Goal: Task Accomplishment & Management: Use online tool/utility

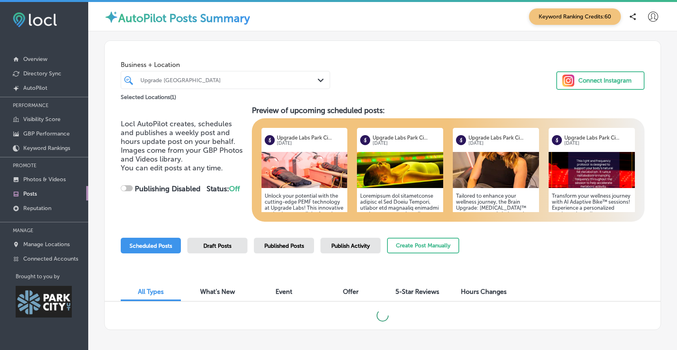
checkbox input "true"
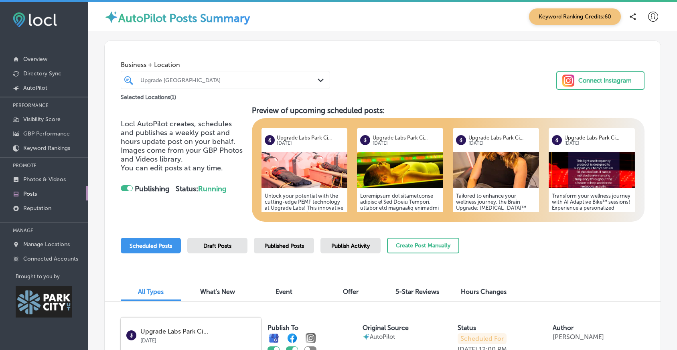
click at [365, 90] on div "Business + Location Upgrade Labs Park City Path Created with Sketch. Selected L…" at bounding box center [383, 71] width 556 height 61
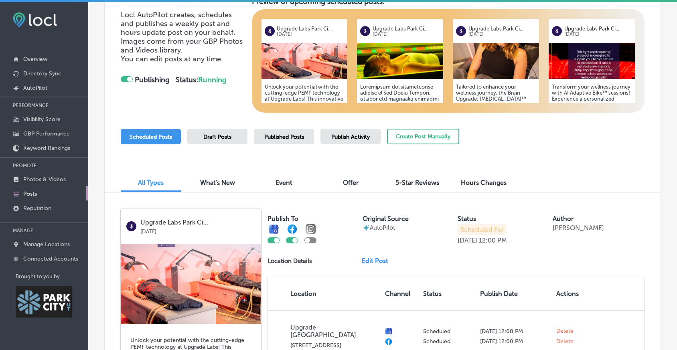
scroll to position [114, 0]
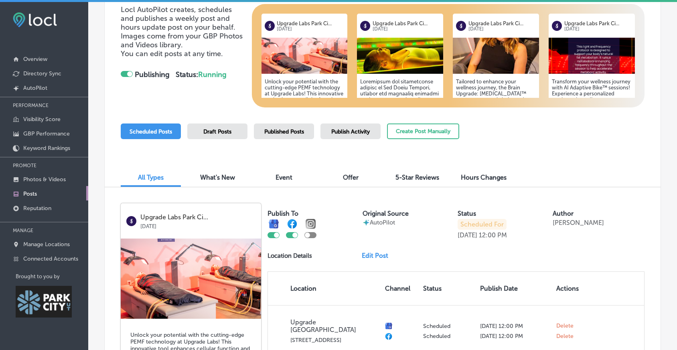
click at [512, 149] on div "Scheduled Posts Draft Posts Published Posts Publish Activity Create Post Manual…" at bounding box center [383, 142] width 524 height 37
drag, startPoint x: 512, startPoint y: 149, endPoint x: 512, endPoint y: 171, distance: 22.1
click at [512, 160] on div "Scheduled Posts Draft Posts Published Posts Publish Activity Create Post Manual…" at bounding box center [383, 142] width 524 height 37
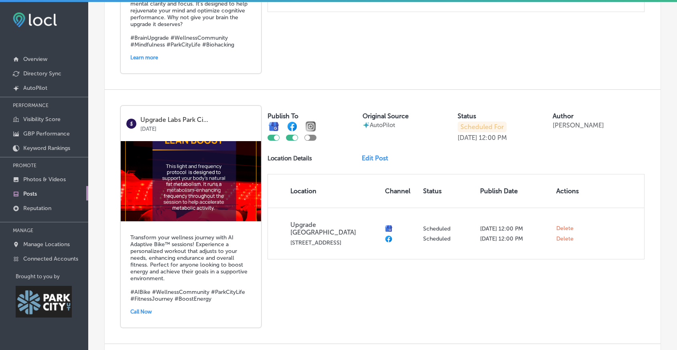
scroll to position [1003, 0]
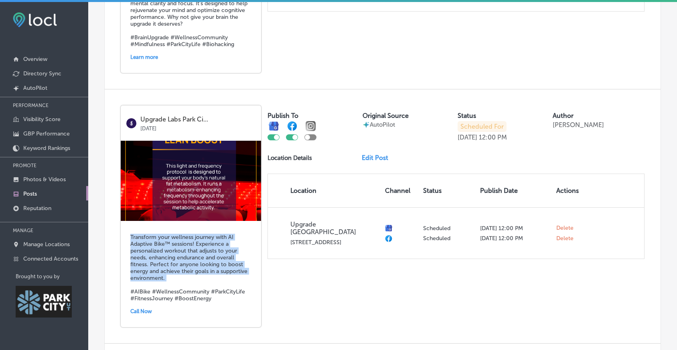
drag, startPoint x: 131, startPoint y: 246, endPoint x: 165, endPoint y: 290, distance: 55.0
click at [165, 290] on h5 "Transform your wellness journey with AI Adaptive Bike™ sessions! Experience a p…" at bounding box center [190, 268] width 121 height 68
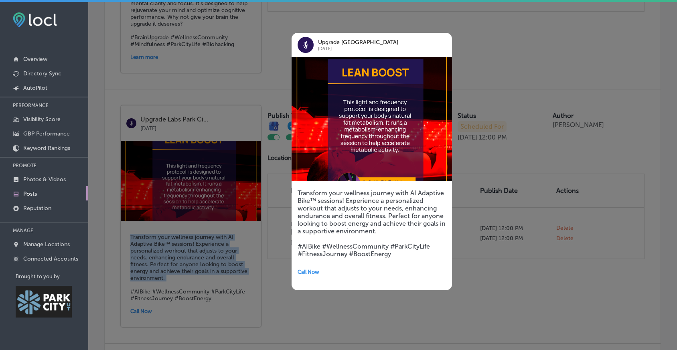
copy h5 "Transform your wellness journey with AI Adaptive Bike™ sessions! Experience a p…"
click at [544, 268] on div at bounding box center [338, 175] width 677 height 350
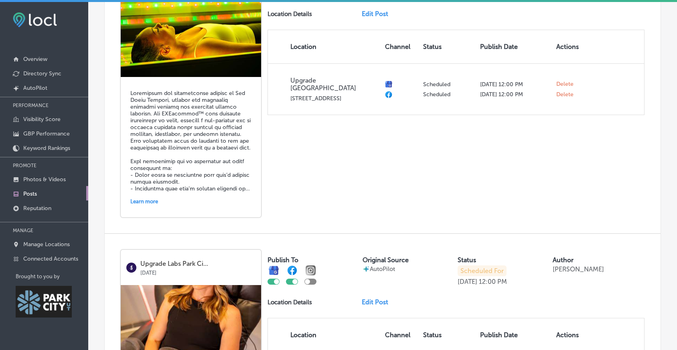
scroll to position [610, 0]
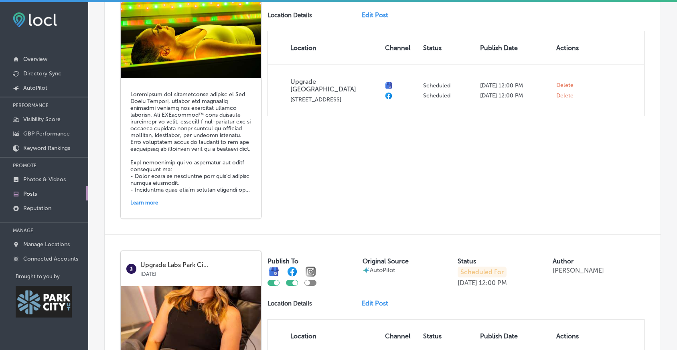
click at [149, 209] on div "Learn more" at bounding box center [190, 203] width 121 height 12
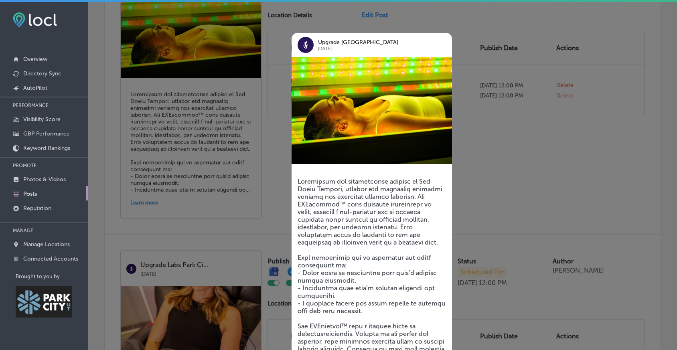
scroll to position [155, 0]
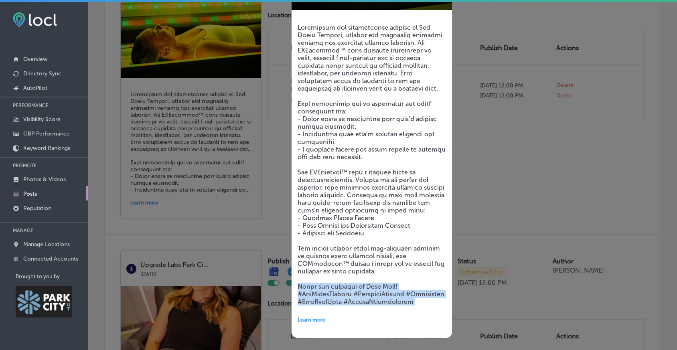
drag, startPoint x: 298, startPoint y: 287, endPoint x: 402, endPoint y: 308, distance: 106.5
click at [402, 308] on div "Learn more" at bounding box center [372, 175] width 161 height 327
copy h5 "Renew and recharge in Park City! #RedLightTherapy #WellnessJourney #Biohacking …"
click at [489, 205] on div at bounding box center [338, 175] width 677 height 350
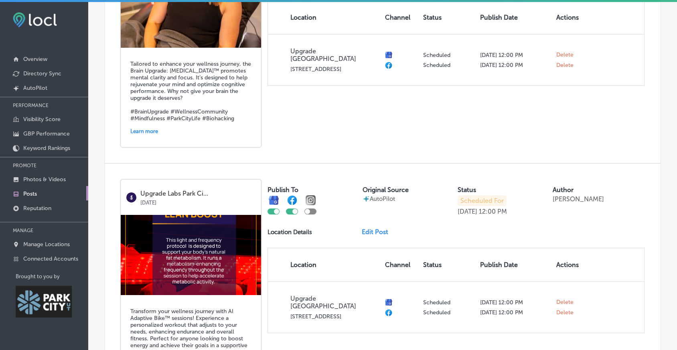
scroll to position [1077, 0]
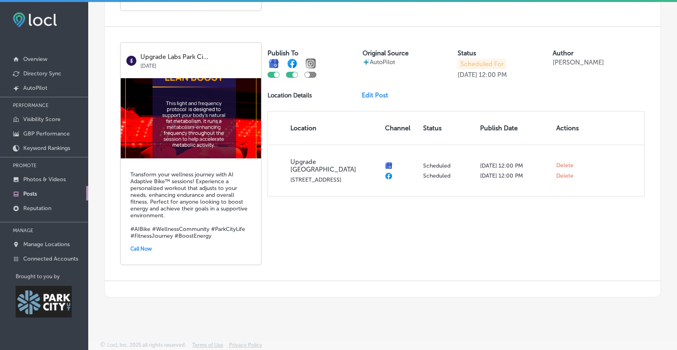
click at [370, 93] on link "Edit Post" at bounding box center [378, 95] width 33 height 8
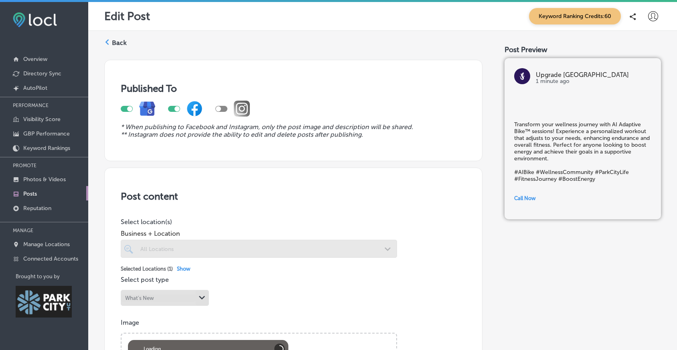
click at [226, 112] on div at bounding box center [221, 109] width 12 height 6
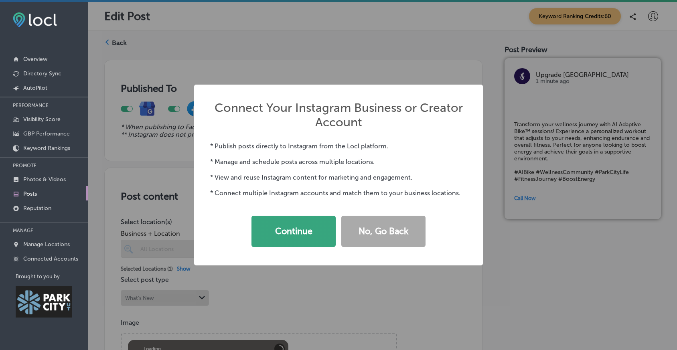
click at [288, 237] on button "Continue" at bounding box center [294, 231] width 84 height 31
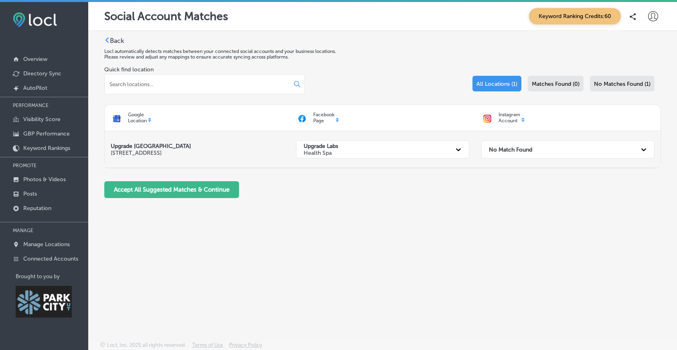
click at [551, 149] on div "No Match Found" at bounding box center [561, 149] width 152 height 16
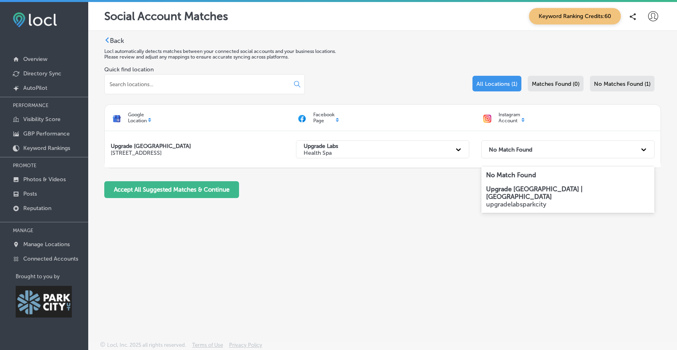
click at [548, 194] on p "Upgrade [GEOGRAPHIC_DATA] | [GEOGRAPHIC_DATA]" at bounding box center [568, 192] width 164 height 15
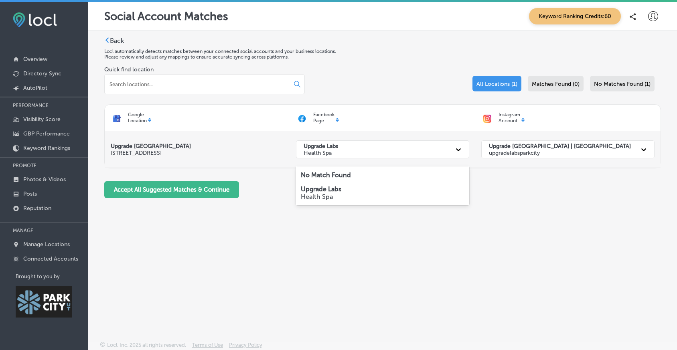
click at [447, 151] on div "Upgrade Labs Health Spa" at bounding box center [376, 149] width 152 height 16
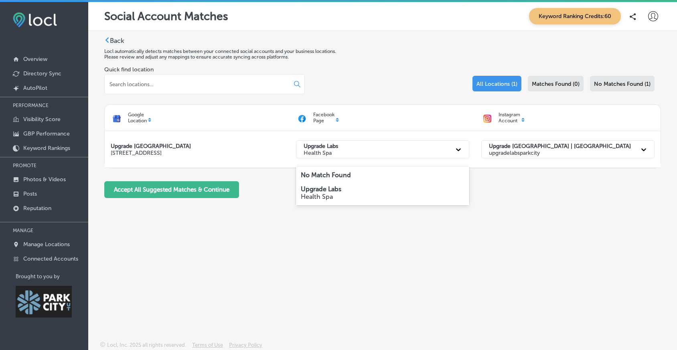
click at [549, 205] on div "Back Locl automatically detects matches between your connected social accounts …" at bounding box center [382, 121] width 557 height 168
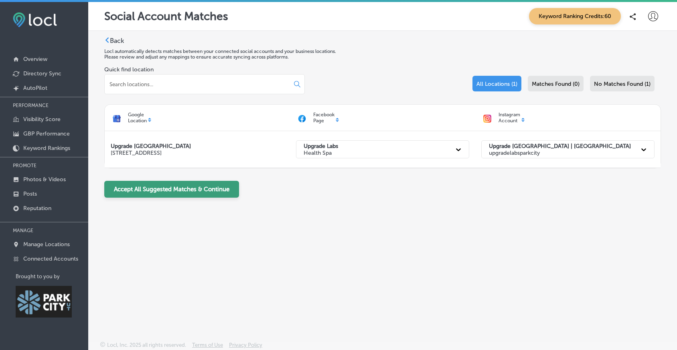
click at [212, 197] on button "Accept All Suggested Matches & Continue" at bounding box center [171, 189] width 135 height 17
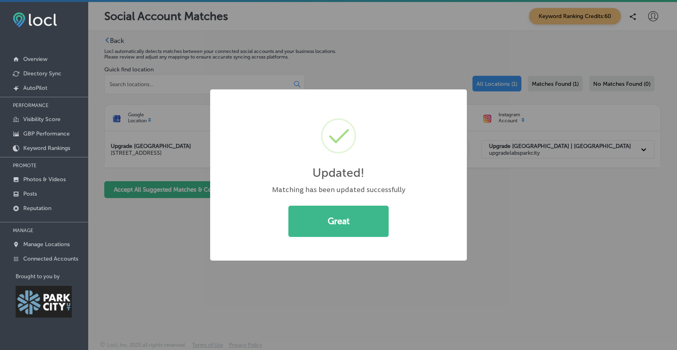
click at [377, 236] on button "Great" at bounding box center [339, 221] width 100 height 31
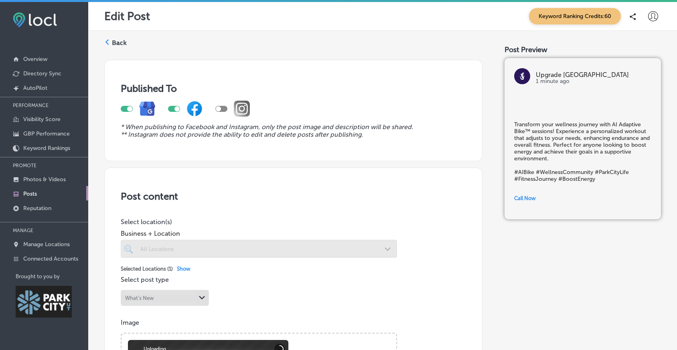
click at [229, 120] on div at bounding box center [293, 108] width 345 height 29
click at [225, 112] on div at bounding box center [221, 109] width 12 height 6
checkbox input "true"
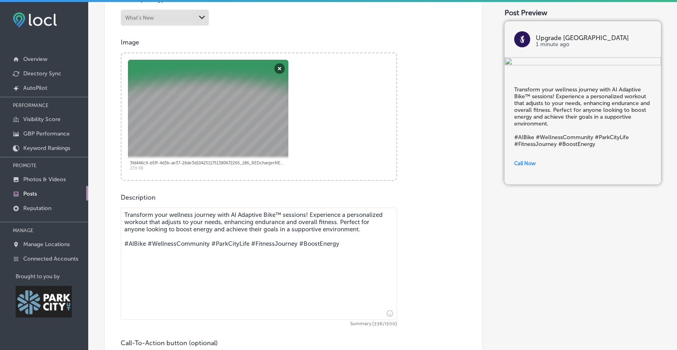
scroll to position [281, 0]
click at [339, 250] on textarea "Transform your wellness journey with AI Adaptive Bike™ sessions! Experience a p…" at bounding box center [259, 263] width 276 height 112
drag, startPoint x: 341, startPoint y: 250, endPoint x: 85, endPoint y: 250, distance: 255.6
click at [85, 250] on div "iconmonstr-menu-thin copy Created with Sketch. Overview Directory Sync Created …" at bounding box center [338, 177] width 677 height 350
paste textarea "Renew and recharge in [GEOGRAPHIC_DATA]! #RedLightTherapy #WellnessJourney #Bio…"
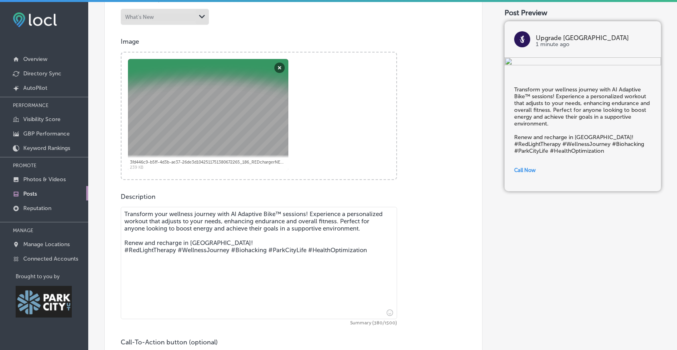
click at [240, 249] on textarea "Transform your wellness journey with AI Adaptive Bike™ sessions! Experience a p…" at bounding box center [259, 263] width 276 height 112
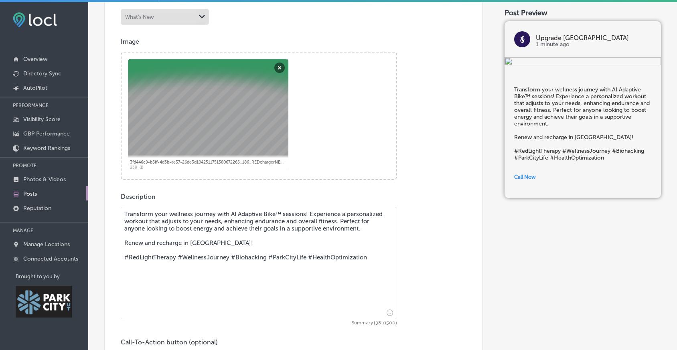
drag, startPoint x: 223, startPoint y: 248, endPoint x: 122, endPoint y: 218, distance: 104.9
click at [122, 218] on textarea "Transform your wellness journey with AI Adaptive Bike™ sessions! Experience a p…" at bounding box center [259, 263] width 276 height 112
click at [340, 226] on textarea "Transform your wellness journey with AI Adaptive Bike™ sessions! Experience a p…" at bounding box center [259, 263] width 276 height 112
drag, startPoint x: 354, startPoint y: 234, endPoint x: 120, endPoint y: 207, distance: 235.2
click at [120, 207] on div "Post content Select location(s) Business + Location All Locations Path Created …" at bounding box center [293, 150] width 378 height 528
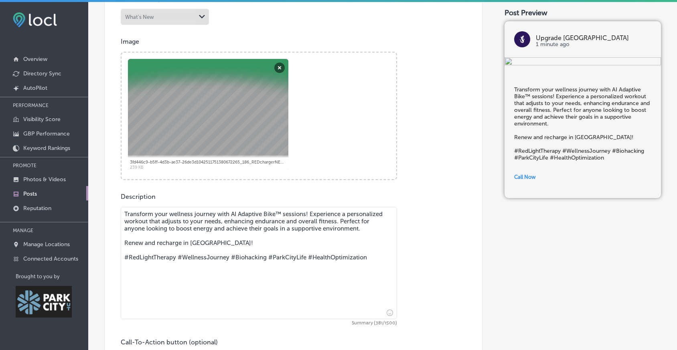
paste textarea "lo IPSumdolor™ si Ametcon Adip Elit Sedd eiusmo t incidid-utla etdolore ma ali …"
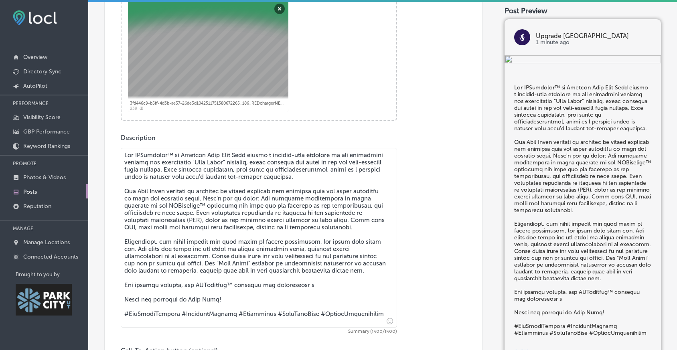
scroll to position [352, 0]
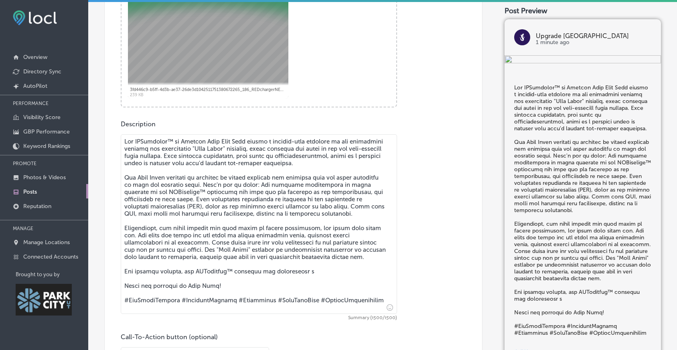
drag, startPoint x: 319, startPoint y: 276, endPoint x: 115, endPoint y: 280, distance: 204.3
click at [115, 280] on div "Post content Select location(s) Business + Location All Locations Path Created …" at bounding box center [293, 112] width 378 height 596
click at [128, 274] on textarea at bounding box center [259, 224] width 276 height 180
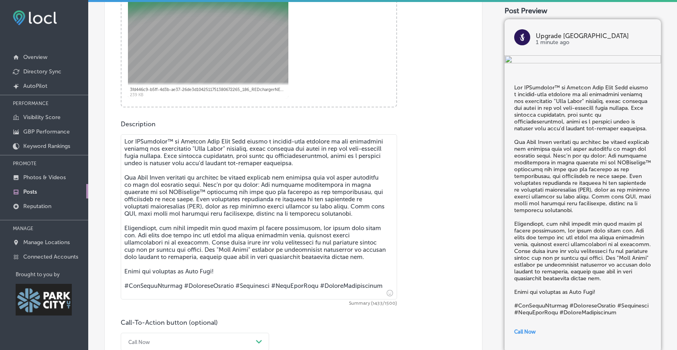
type textarea "Lor IPSumdolor™ si Ametcon Adip Elit Sedd eiusmo t incidid-utla etdolore ma ali…"
click at [431, 251] on div "Description Summary (1433/1500) Call-To-Action button (optional) Call Now Path …" at bounding box center [293, 243] width 345 height 246
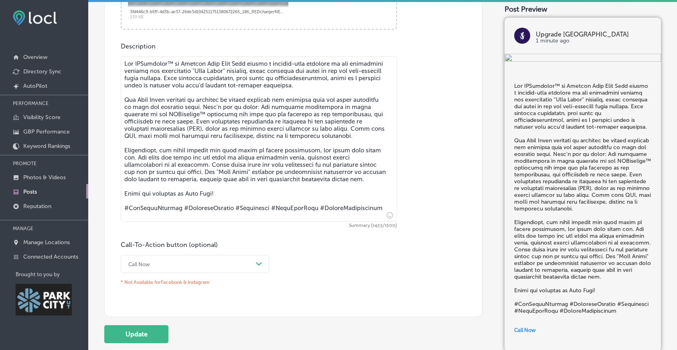
scroll to position [434, 0]
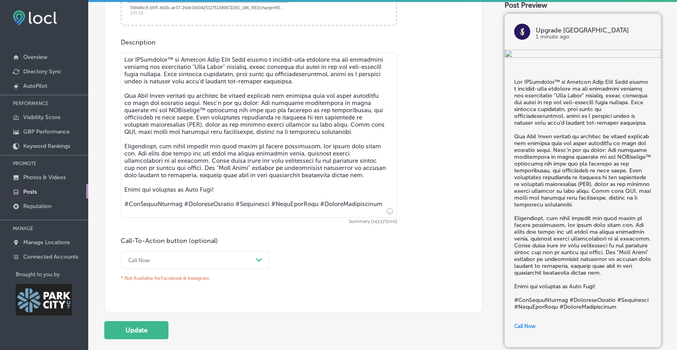
click at [257, 260] on div "Call Now Path Created with Sketch." at bounding box center [195, 260] width 148 height 18
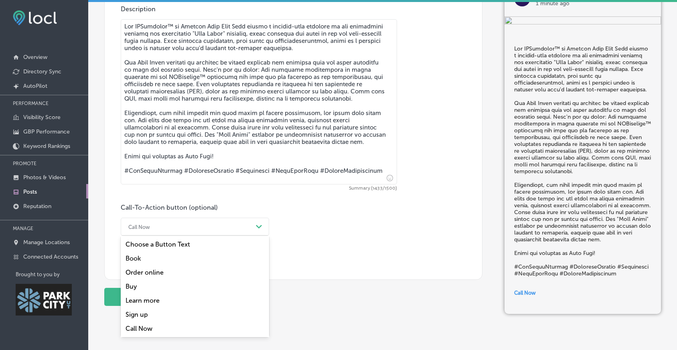
click at [207, 266] on div "Book" at bounding box center [195, 259] width 148 height 14
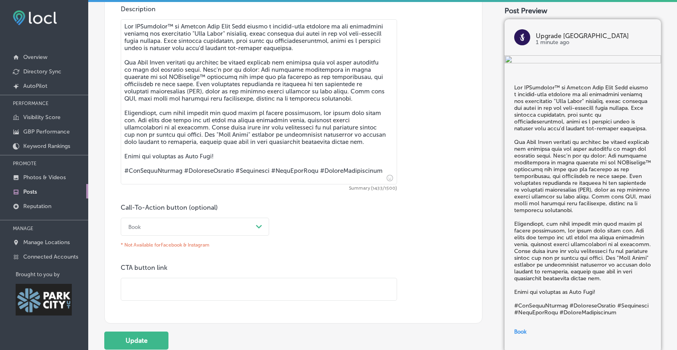
click at [237, 228] on div "Book" at bounding box center [188, 227] width 128 height 12
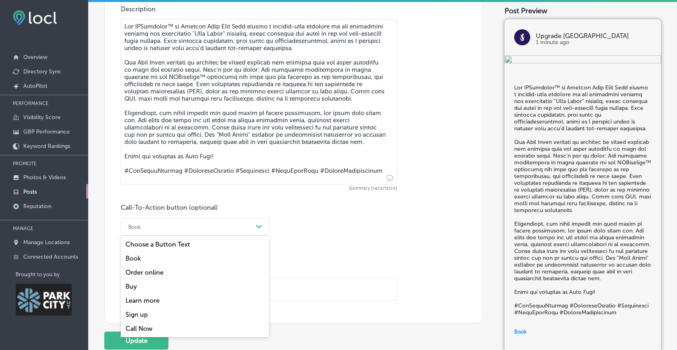
click at [203, 308] on div "Learn more" at bounding box center [195, 301] width 148 height 14
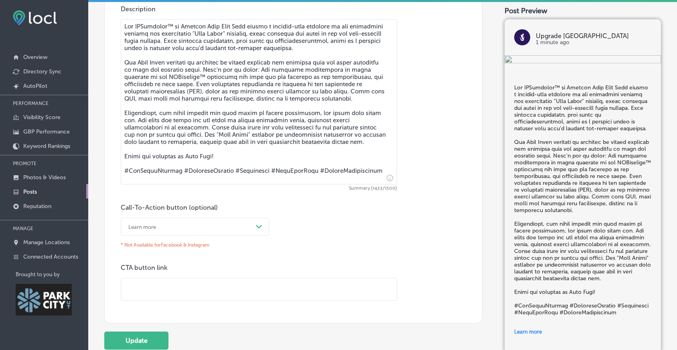
click at [238, 233] on div "Learn more" at bounding box center [188, 227] width 128 height 12
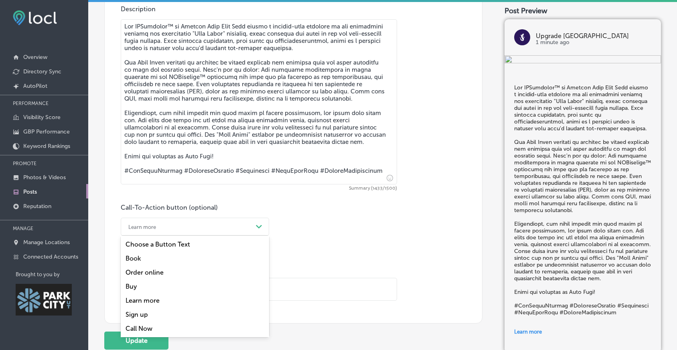
click at [212, 266] on div "Book" at bounding box center [195, 259] width 148 height 14
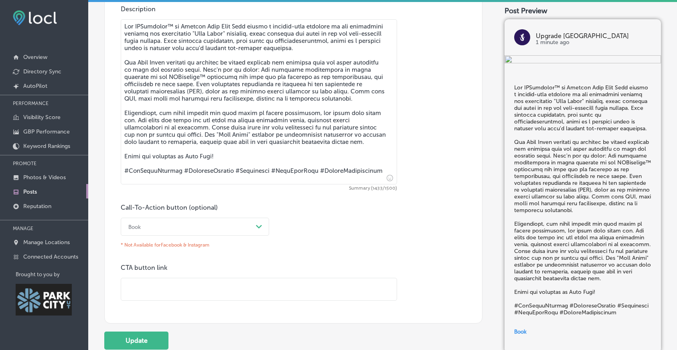
click at [206, 296] on input "text" at bounding box center [259, 289] width 276 height 22
paste input "[URL][DOMAIN_NAME]"
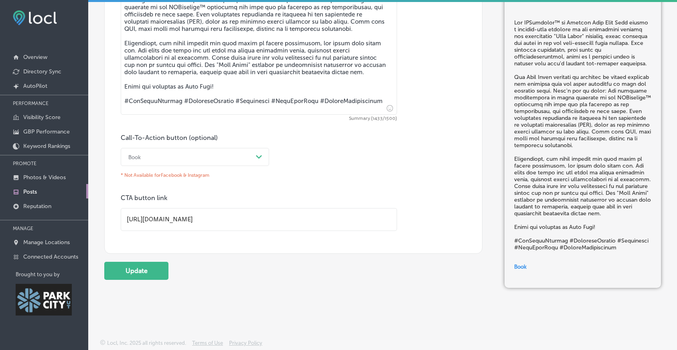
scroll to position [543, 0]
type input "[URL][DOMAIN_NAME]"
click at [146, 276] on button "Update" at bounding box center [136, 271] width 64 height 18
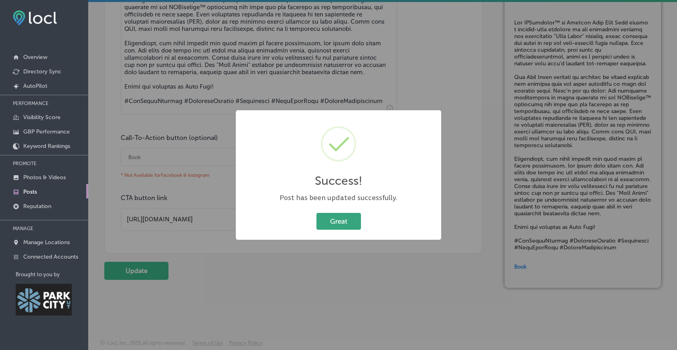
click at [332, 224] on button "Great" at bounding box center [339, 221] width 45 height 16
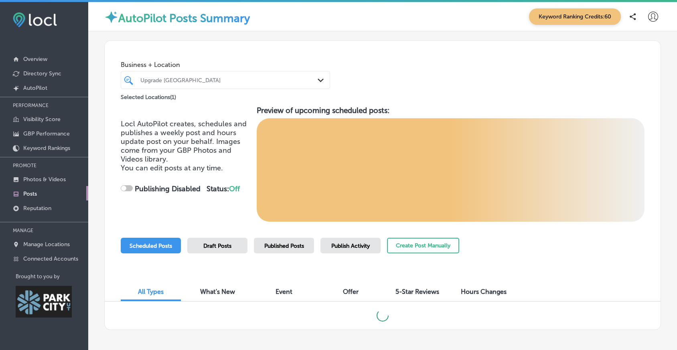
checkbox input "true"
